Goal: Information Seeking & Learning: Understand process/instructions

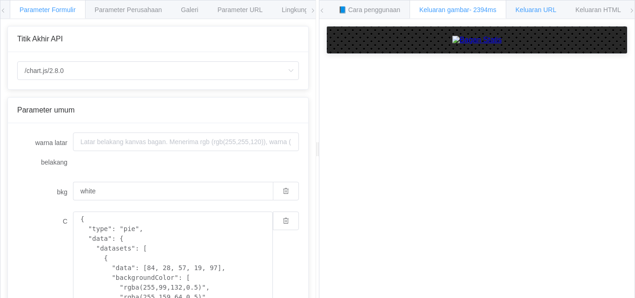
click at [533, 7] on font "Keluaran URL" at bounding box center [536, 9] width 41 height 7
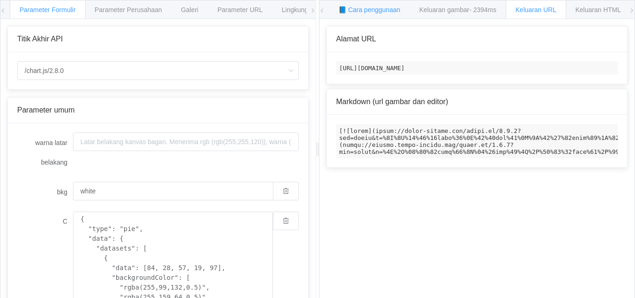
click at [387, 8] on font "📘 Cara penggunaan" at bounding box center [369, 9] width 62 height 7
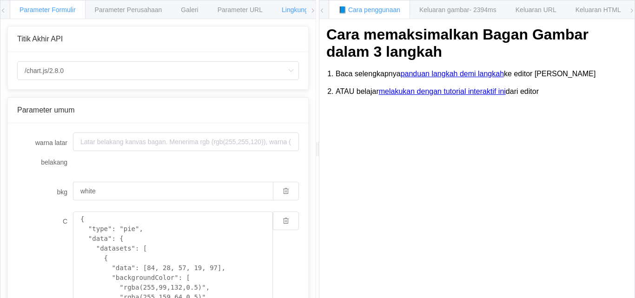
click at [292, 7] on font "Lingkungan" at bounding box center [298, 9] width 33 height 7
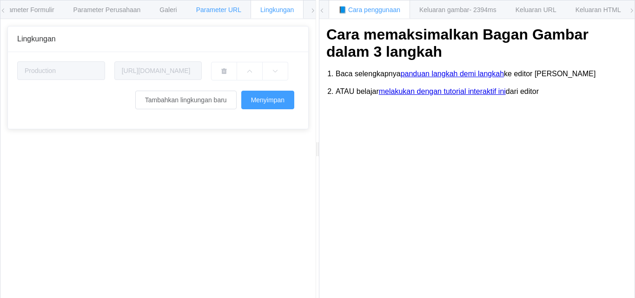
click at [229, 8] on font "Parameter URL" at bounding box center [218, 9] width 45 height 7
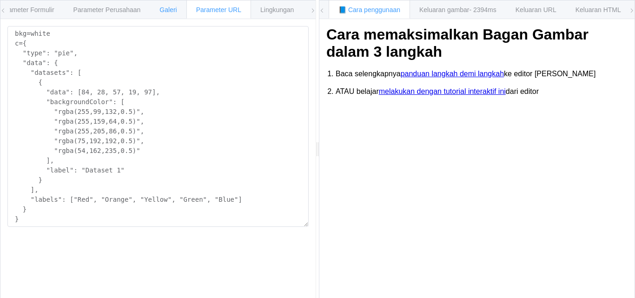
click at [159, 9] on div "Galeri" at bounding box center [168, 9] width 37 height 19
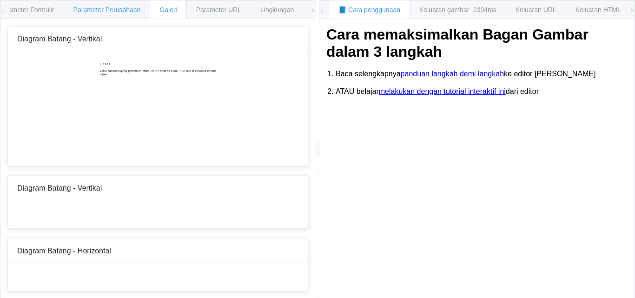
click at [127, 9] on font "Parameter Perusahaan" at bounding box center [106, 9] width 67 height 7
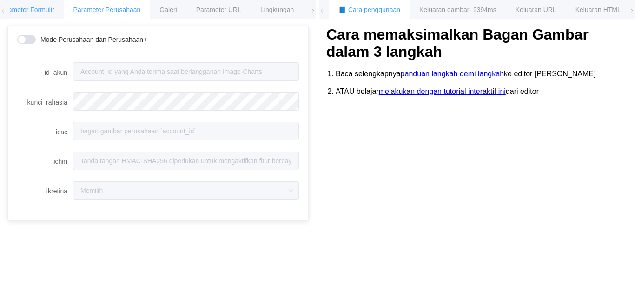
click at [46, 9] on font "Parameter Formulir" at bounding box center [26, 9] width 56 height 7
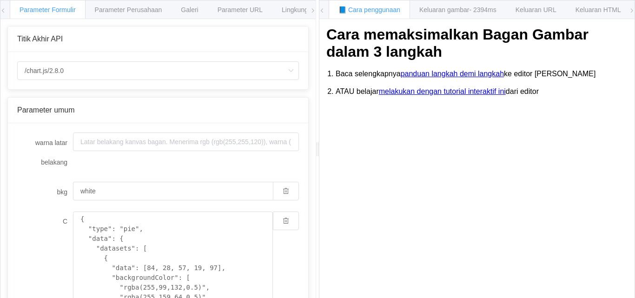
click at [3, 9] on icon at bounding box center [3, 11] width 6 height 6
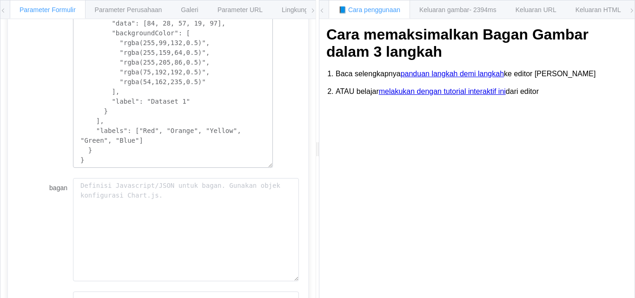
scroll to position [331, 0]
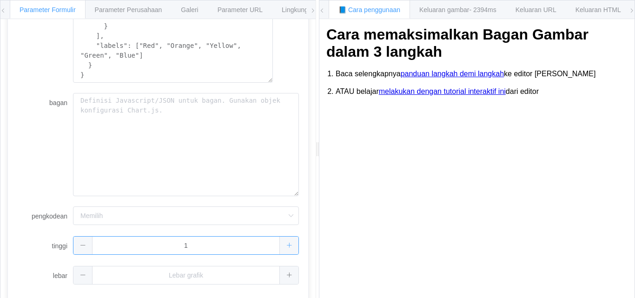
click at [281, 244] on div "1" at bounding box center [186, 245] width 226 height 19
type input "2"
click at [260, 242] on icon at bounding box center [263, 245] width 6 height 6
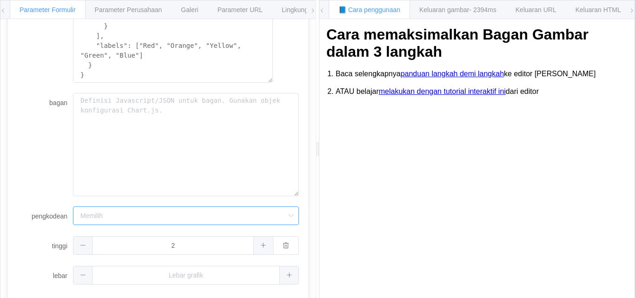
click at [266, 217] on input "pengkodean" at bounding box center [186, 215] width 226 height 19
click at [268, 216] on input "pengkodean" at bounding box center [186, 215] width 226 height 19
click at [453, 12] on font "Keluaran gambar" at bounding box center [444, 9] width 50 height 7
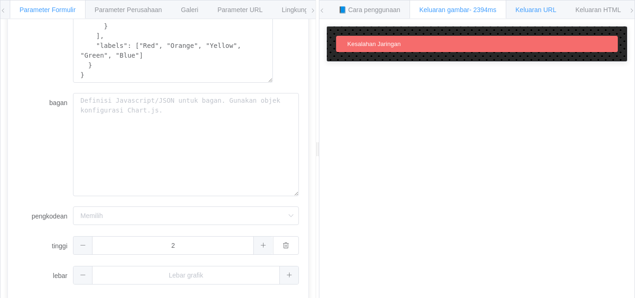
click at [553, 7] on font "Keluaran URL" at bounding box center [536, 9] width 41 height 7
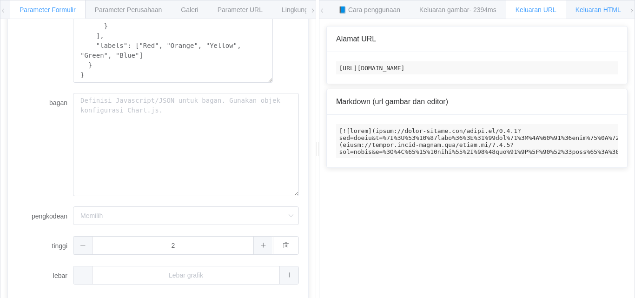
click at [600, 8] on font "Keluaran HTML" at bounding box center [599, 9] width 46 height 7
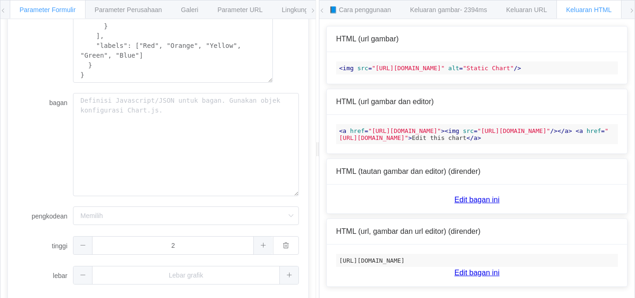
click at [635, 9] on div "📘 Cara penggunaan Keluaran gambar - 2394ms Keluaran URL Keluaran HTML Dokumenta…" at bounding box center [477, 149] width 316 height 299
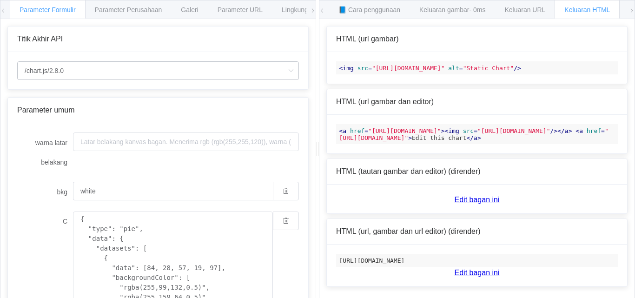
click at [285, 74] on icon at bounding box center [291, 70] width 12 height 19
click at [224, 87] on ul "/bagan /chart.js/2.8.0" at bounding box center [158, 104] width 281 height 37
click at [169, 96] on li "/bagan" at bounding box center [158, 97] width 281 height 16
type input "/chart"
type input "20"
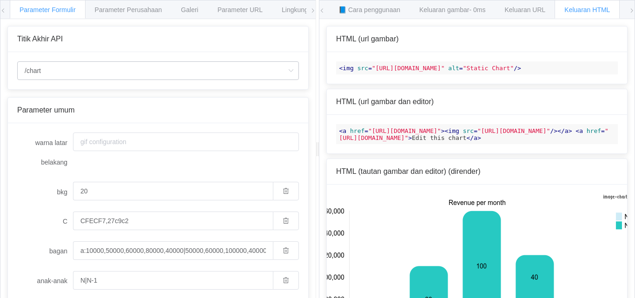
click at [285, 72] on icon at bounding box center [291, 70] width 12 height 19
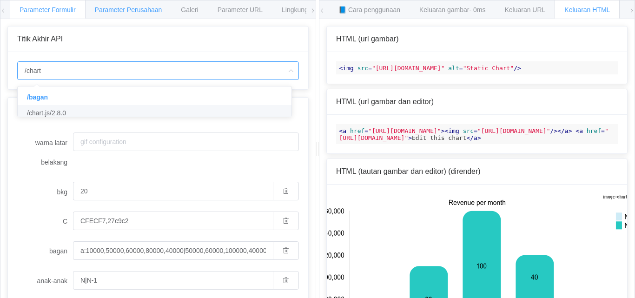
click at [141, 5] on div "Parameter Perusahaan" at bounding box center [128, 9] width 87 height 19
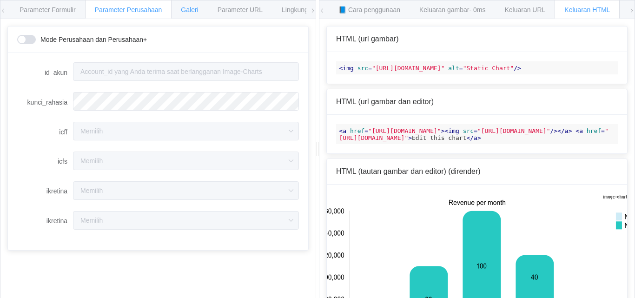
click at [195, 7] on font "Galeri" at bounding box center [189, 9] width 17 height 7
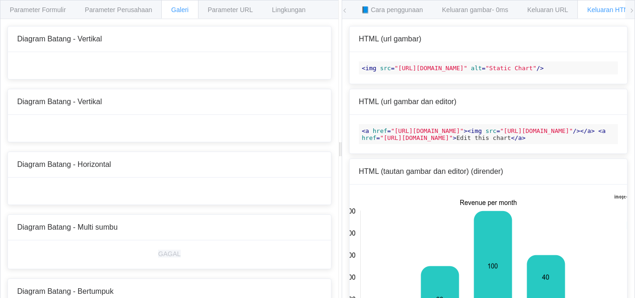
drag, startPoint x: 318, startPoint y: 153, endPoint x: 340, endPoint y: 160, distance: 23.8
click at [340, 160] on div at bounding box center [339, 149] width 3 height 298
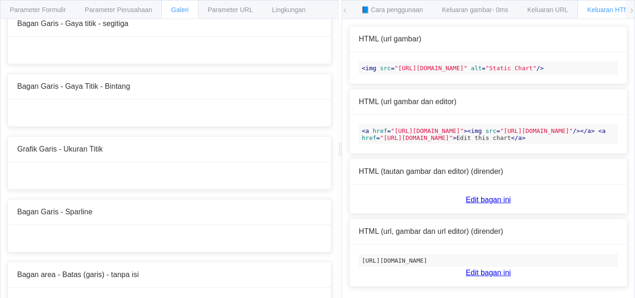
scroll to position [1222, 0]
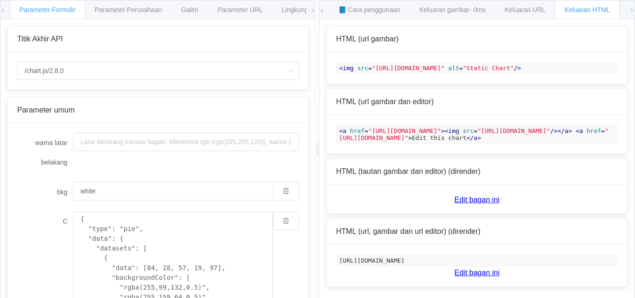
scroll to position [331, 0]
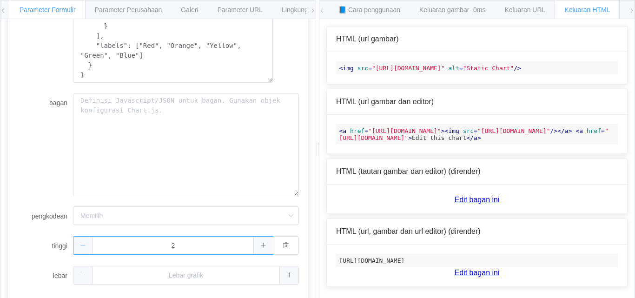
click at [89, 245] on span at bounding box center [82, 246] width 19 height 18
click at [86, 245] on icon at bounding box center [83, 245] width 6 height 6
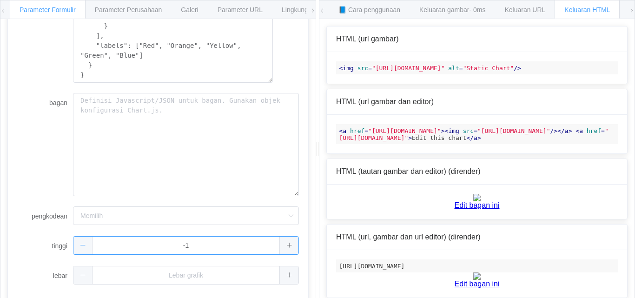
click at [81, 242] on span at bounding box center [82, 246] width 19 height 18
click at [255, 248] on div "0" at bounding box center [173, 245] width 200 height 19
type input "-1"
click at [79, 248] on span at bounding box center [82, 246] width 19 height 18
click at [282, 246] on button "button" at bounding box center [286, 245] width 26 height 19
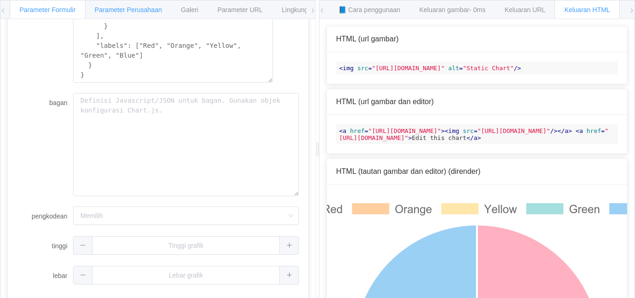
click at [136, 11] on font "Parameter Perusahaan" at bounding box center [128, 9] width 67 height 7
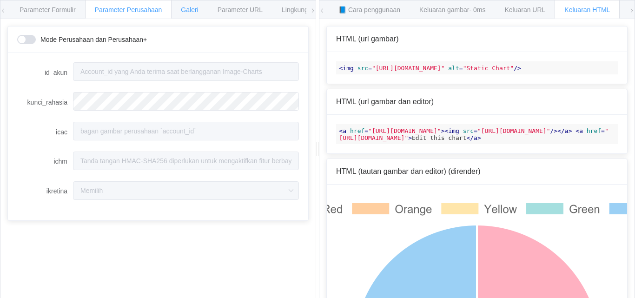
click at [193, 11] on font "Galeri" at bounding box center [189, 9] width 17 height 7
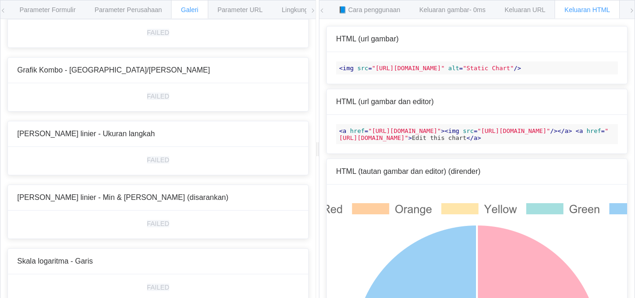
scroll to position [1999, 0]
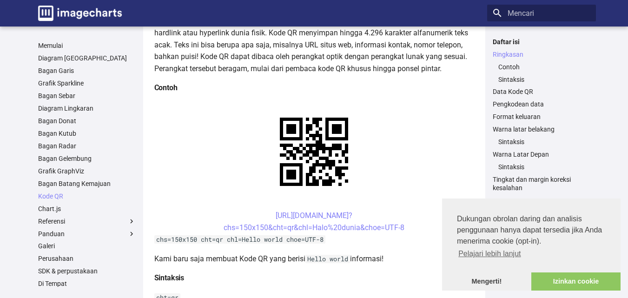
scroll to position [139, 0]
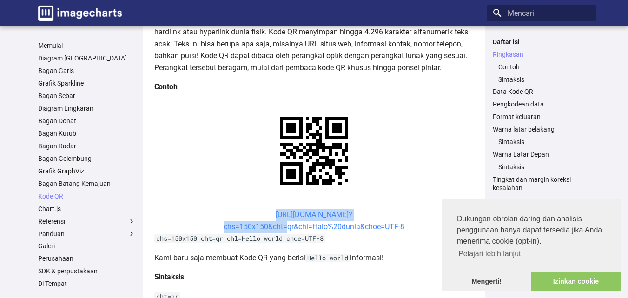
drag, startPoint x: 258, startPoint y: 212, endPoint x: 286, endPoint y: 229, distance: 32.5
click at [286, 229] on center "https://image-charts.com/chart? chs=150x150&cht=qr&chl=Halo%20dunia&choe=UTF-8" at bounding box center [314, 221] width 320 height 24
copy link "https://image-charts.com/chart? chs=150x150&cht="
copy link "https://image-charts.com/chart? chs=150x150&cht=qr&chl="
